Goal: Participate in discussion: Engage in conversation with other users on a specific topic

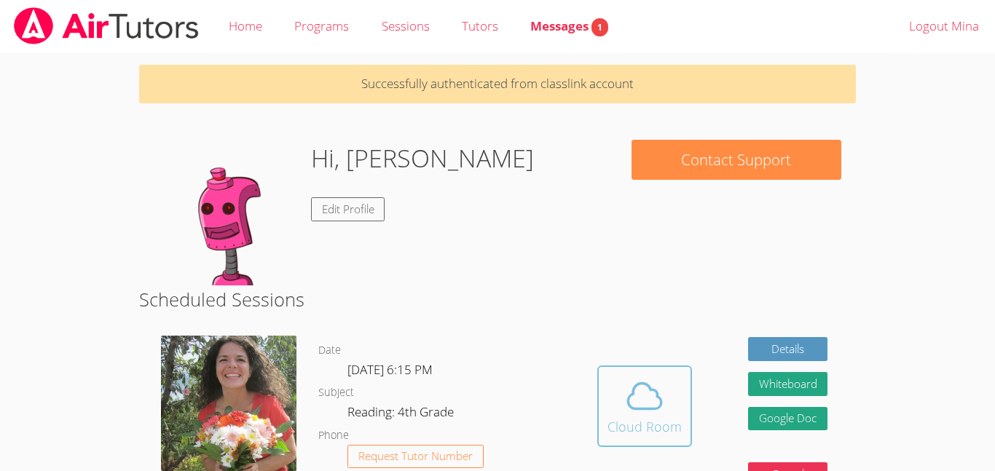
click at [617, 431] on div "Cloud Room" at bounding box center [644, 426] width 74 height 20
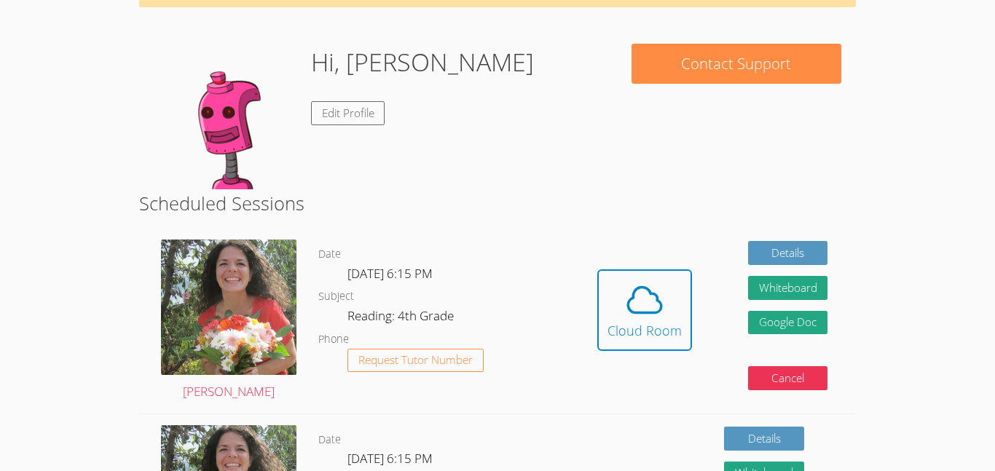
scroll to position [98, 0]
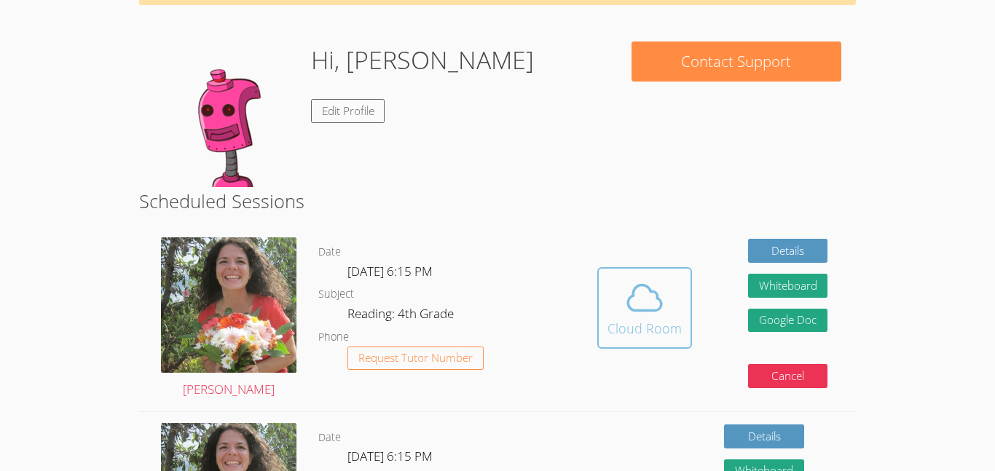
click at [670, 325] on div "Cloud Room" at bounding box center [644, 328] width 74 height 20
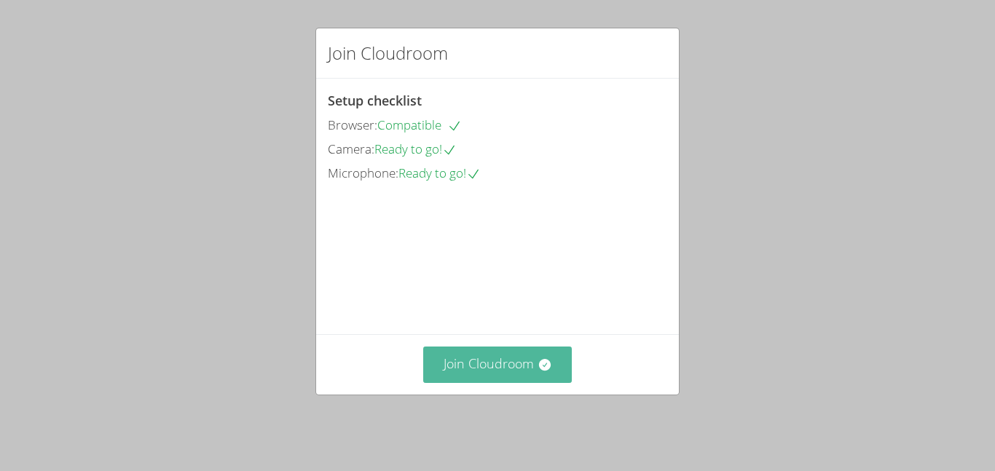
click at [478, 367] on button "Join Cloudroom" at bounding box center [497, 365] width 149 height 36
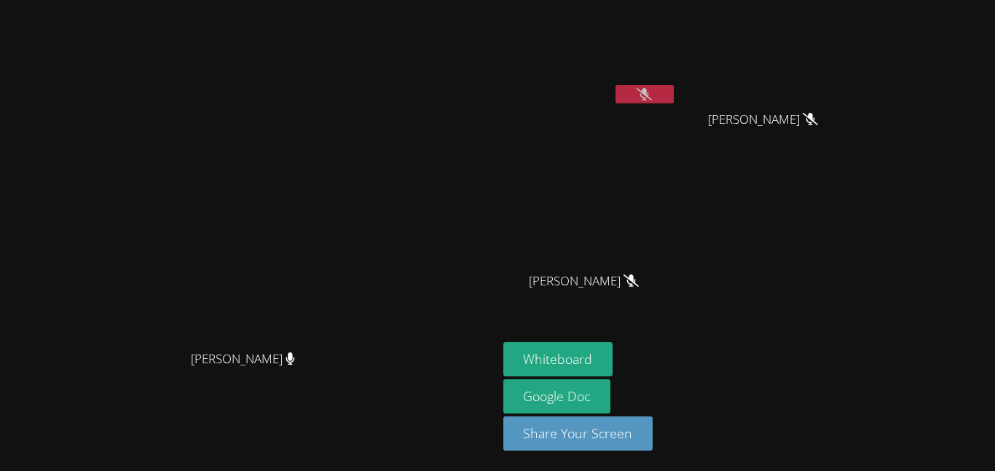
click at [358, 150] on video at bounding box center [248, 206] width 218 height 273
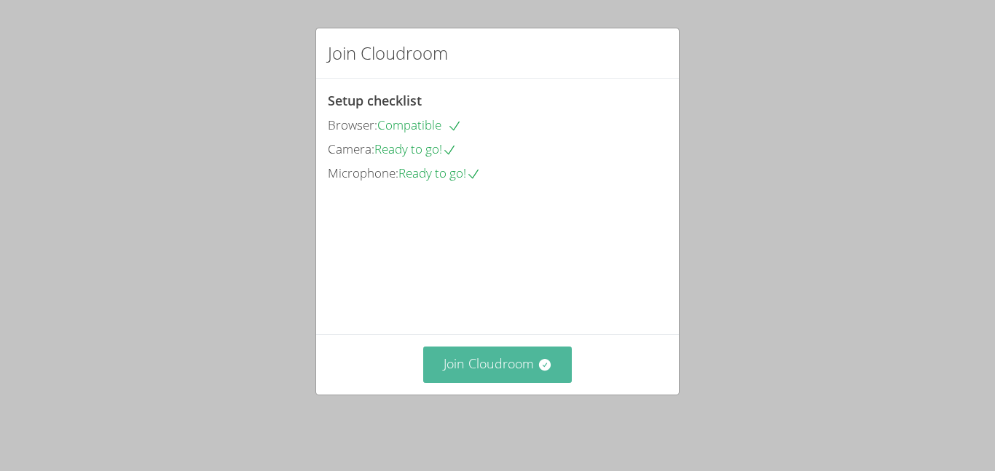
click at [564, 382] on button "Join Cloudroom" at bounding box center [497, 365] width 149 height 36
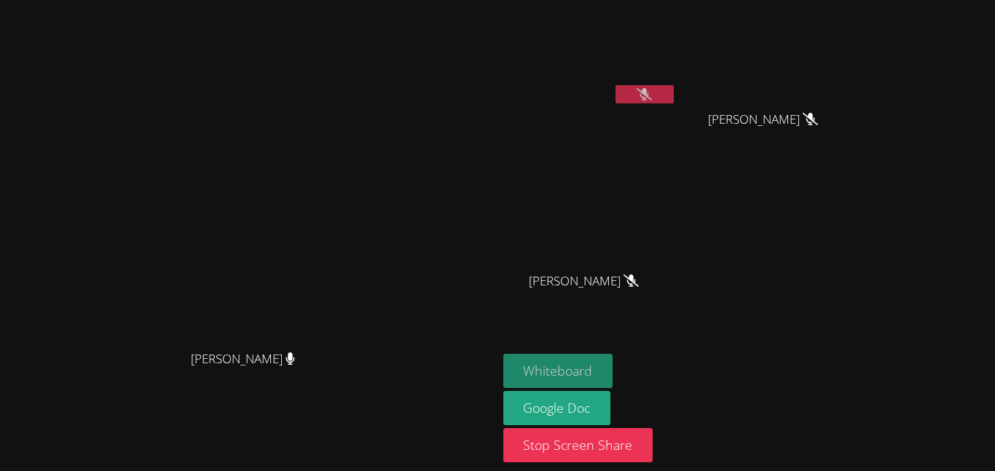
click at [613, 358] on button "Whiteboard" at bounding box center [558, 371] width 110 height 34
click at [674, 95] on button at bounding box center [644, 94] width 58 height 18
click at [674, 96] on button at bounding box center [644, 94] width 58 height 18
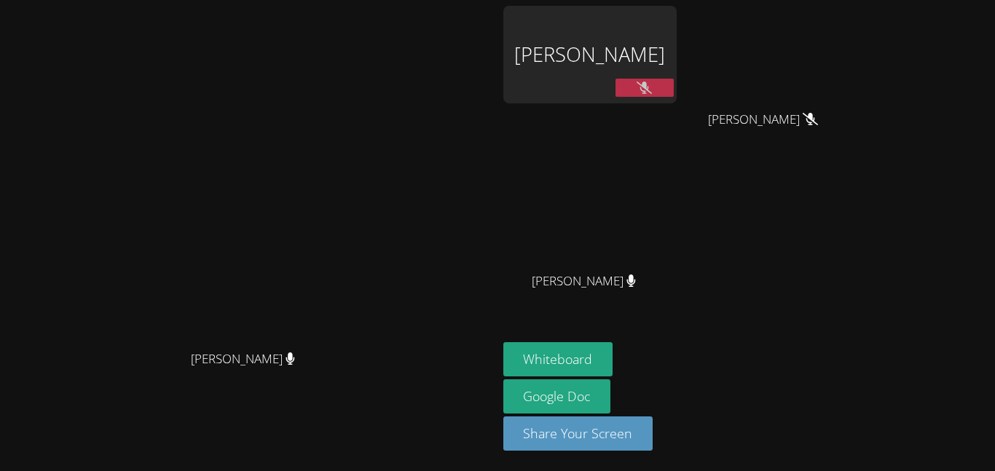
click at [674, 82] on button at bounding box center [644, 88] width 58 height 18
click at [676, 54] on div "[PERSON_NAME]" at bounding box center [589, 55] width 173 height 98
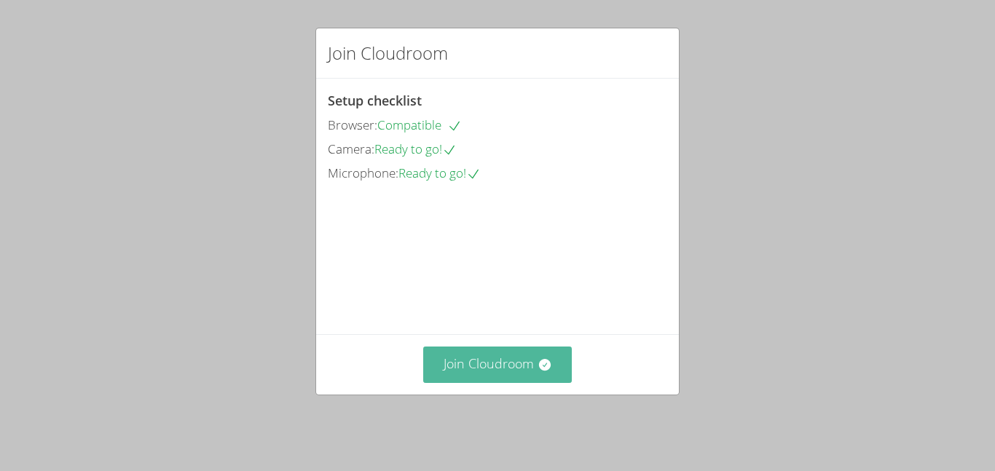
click at [546, 371] on icon at bounding box center [544, 365] width 12 height 12
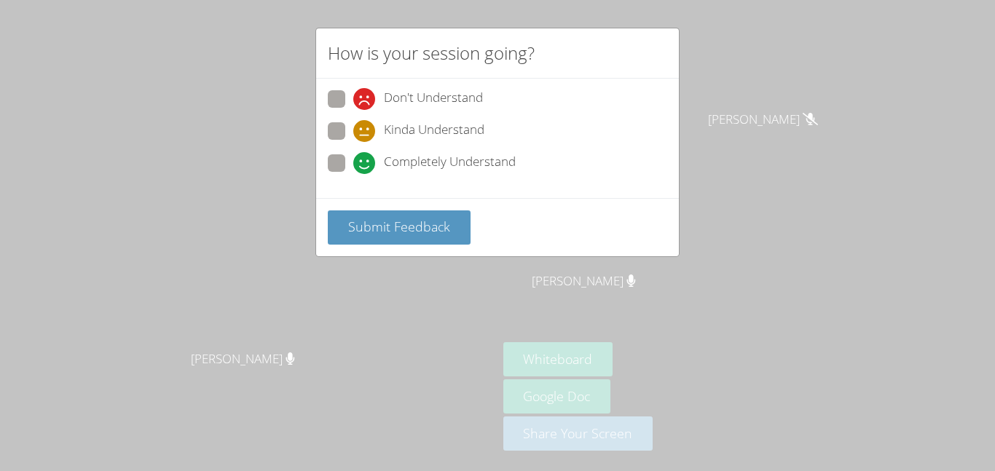
click at [779, 387] on div "How is your session going? Don't Understand Kinda Understand Completely Underst…" at bounding box center [497, 235] width 995 height 471
click at [365, 165] on icon at bounding box center [364, 163] width 22 height 22
click at [365, 165] on input "Completely Understand" at bounding box center [359, 160] width 12 height 12
radio input "true"
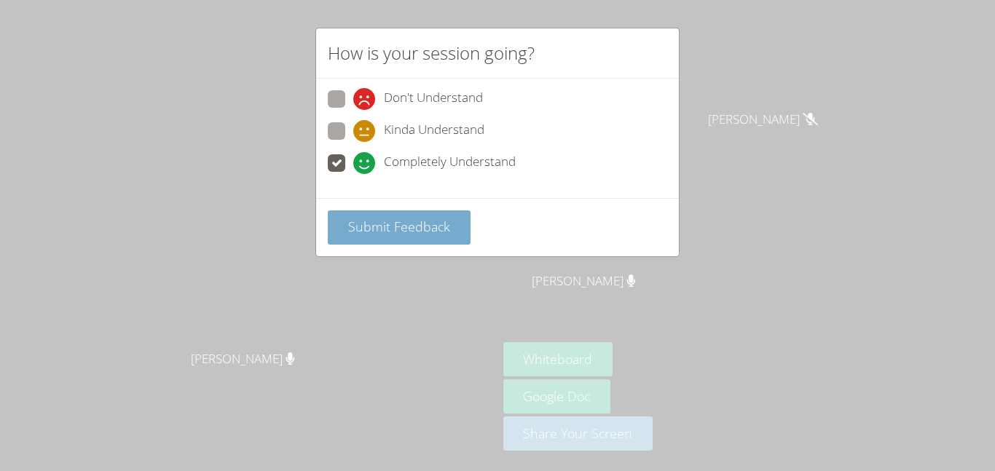
click at [413, 242] on button "Submit Feedback" at bounding box center [399, 227] width 143 height 34
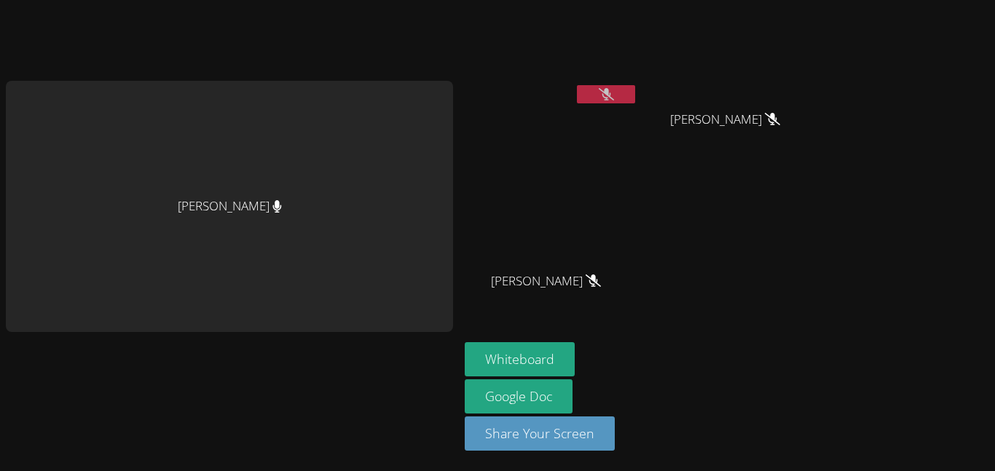
click at [415, 213] on div "[PERSON_NAME]" at bounding box center [229, 207] width 447 height 252
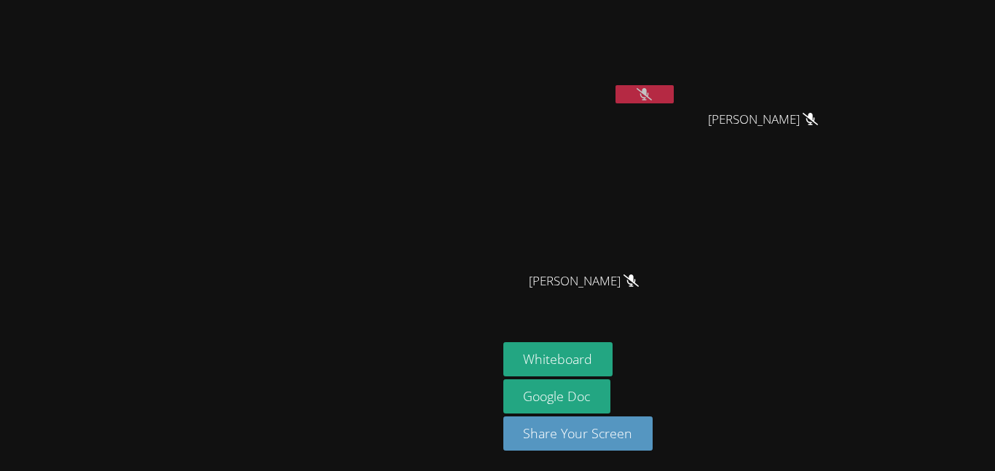
click at [358, 265] on video at bounding box center [248, 206] width 218 height 273
click at [652, 88] on icon at bounding box center [643, 94] width 15 height 12
